Goal: Task Accomplishment & Management: Manage account settings

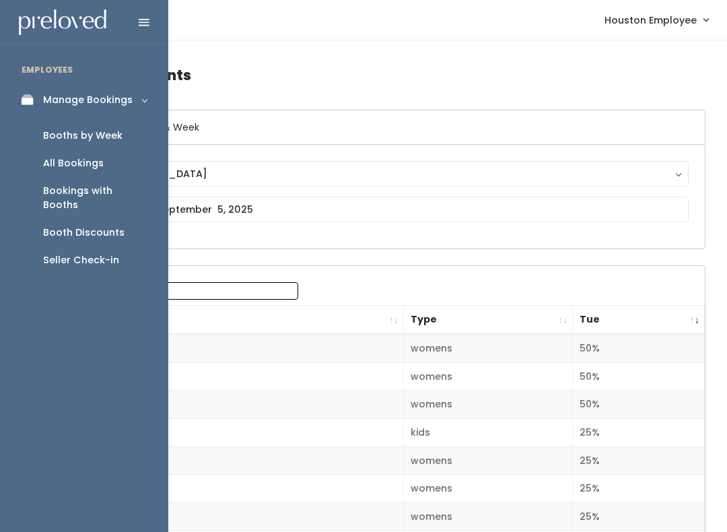
click at [135, 135] on link "Booths by Week" at bounding box center [84, 136] width 168 height 28
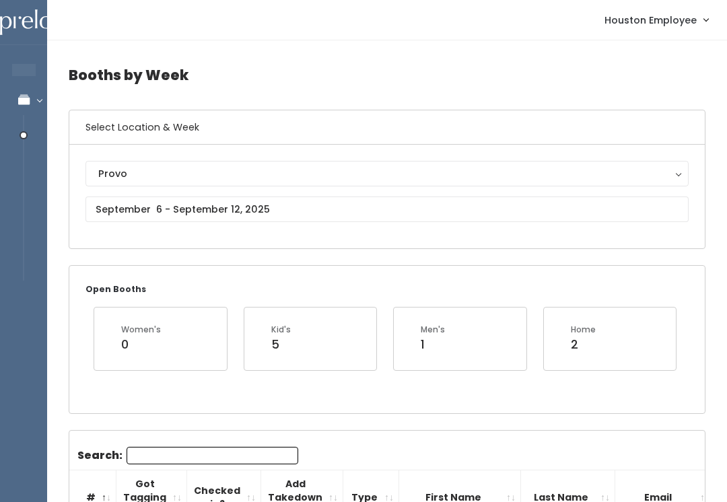
click at [244, 180] on div "Provo" at bounding box center [387, 173] width 578 height 15
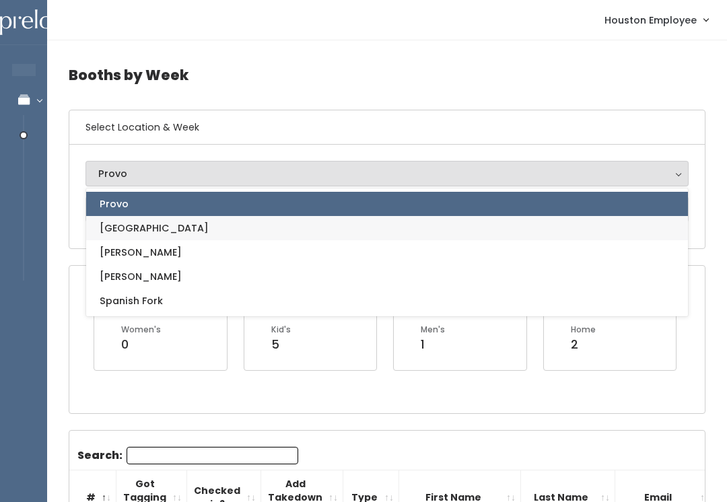
click at [222, 229] on link "[GEOGRAPHIC_DATA]" at bounding box center [387, 228] width 602 height 24
select select "5"
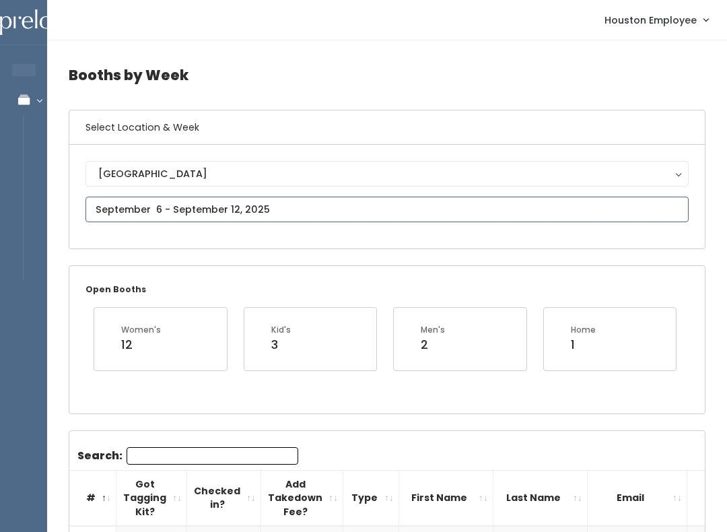
click at [360, 211] on input "text" at bounding box center [387, 210] width 603 height 26
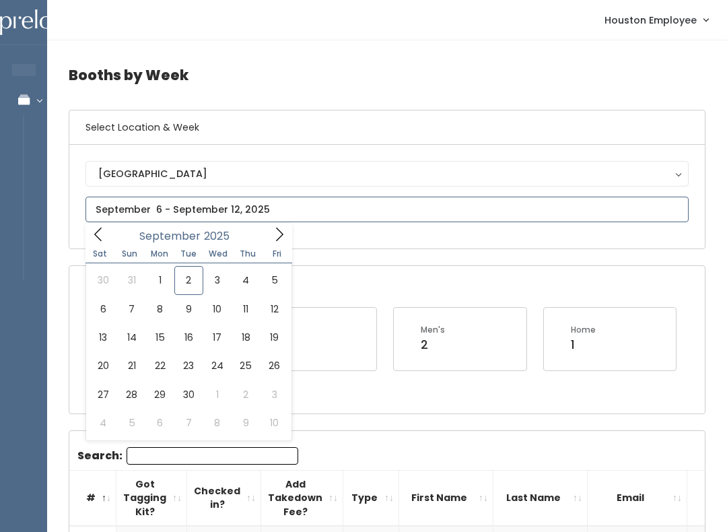
type input "[DATE] to [DATE]"
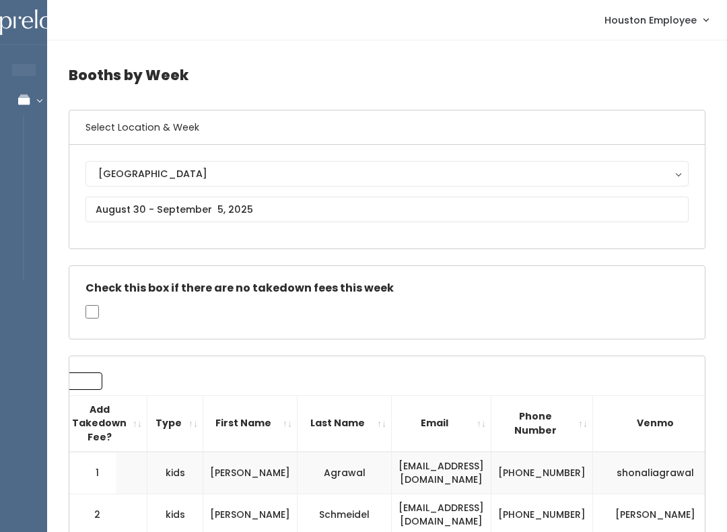
scroll to position [0, 195]
